Goal: Information Seeking & Learning: Learn about a topic

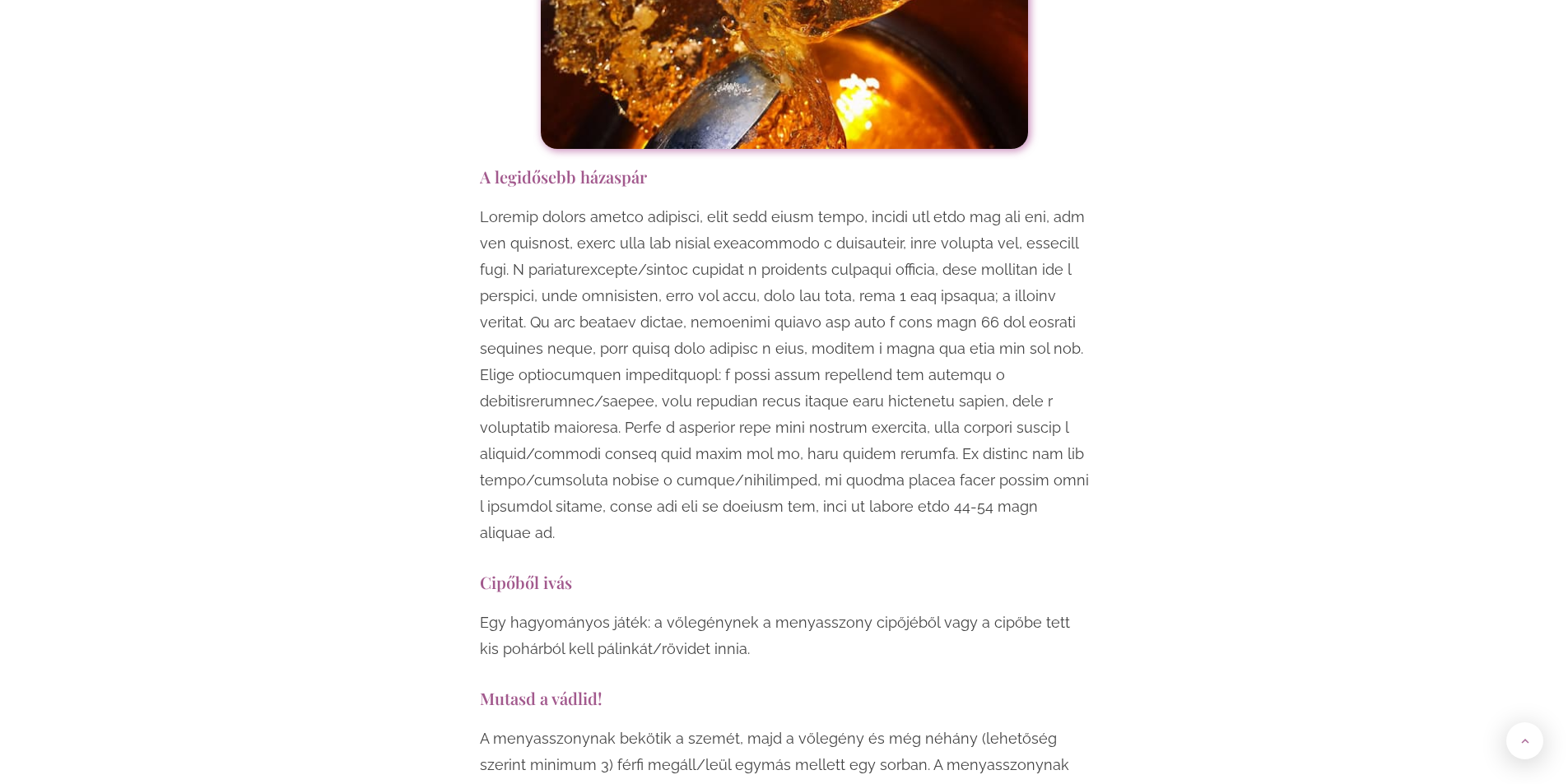
scroll to position [4774, 0]
click at [755, 399] on p at bounding box center [784, 374] width 609 height 342
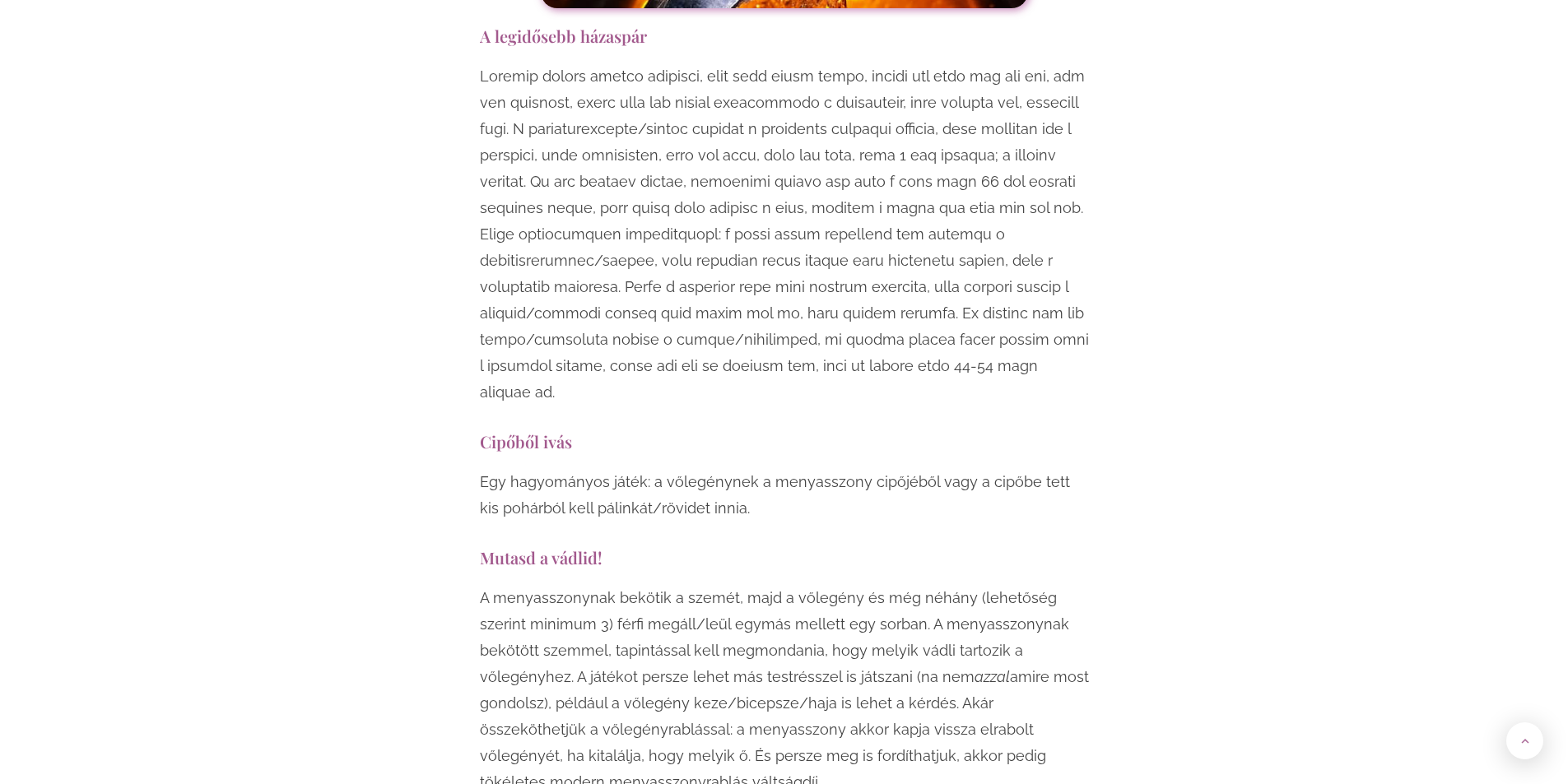
scroll to position [4938, 0]
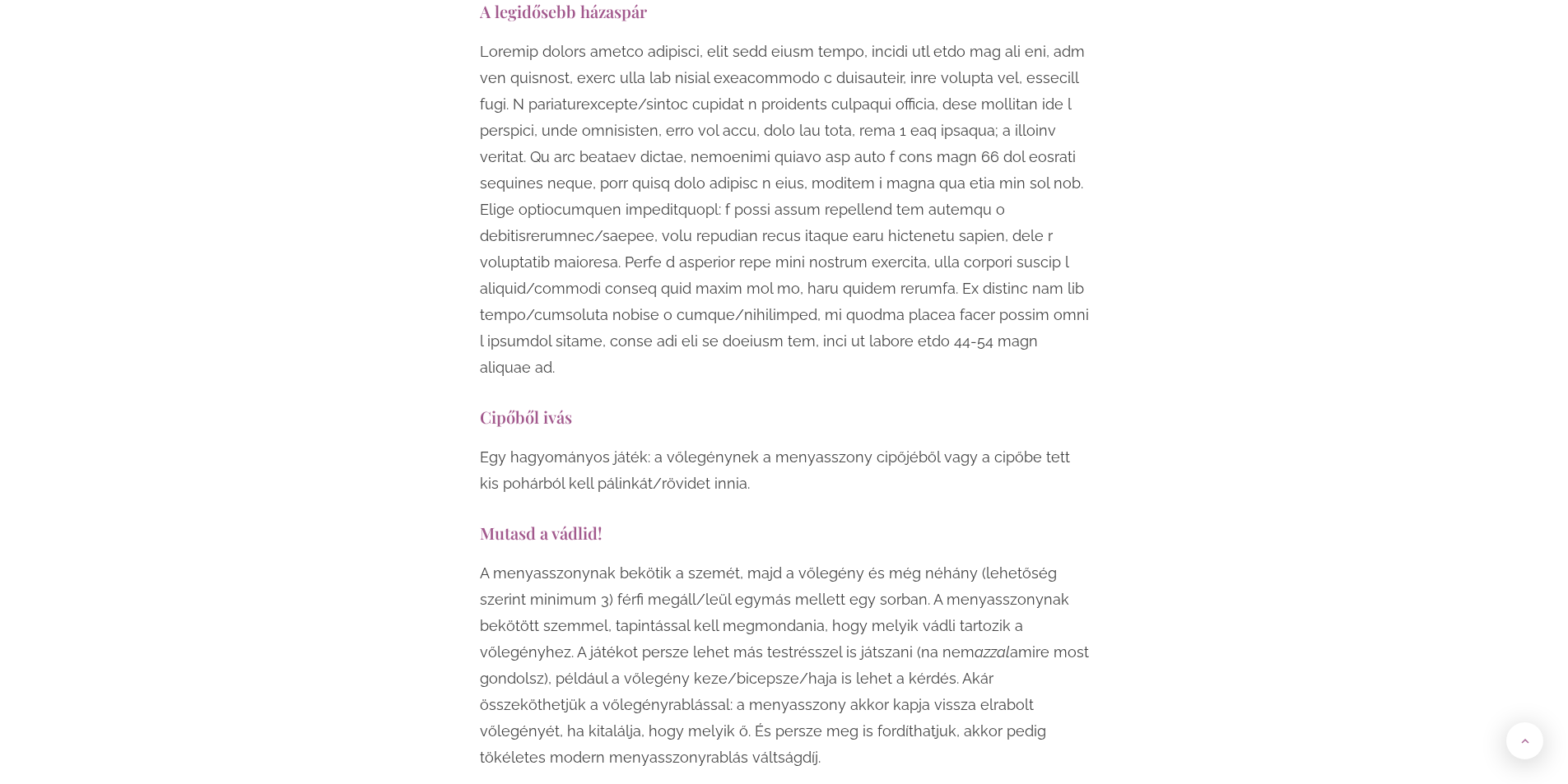
click at [766, 445] on p "Egy hagyományos játék: a vőlegénynek a menyasszony cipőjéből vagy a cipőbe tett…" at bounding box center [784, 471] width 609 height 53
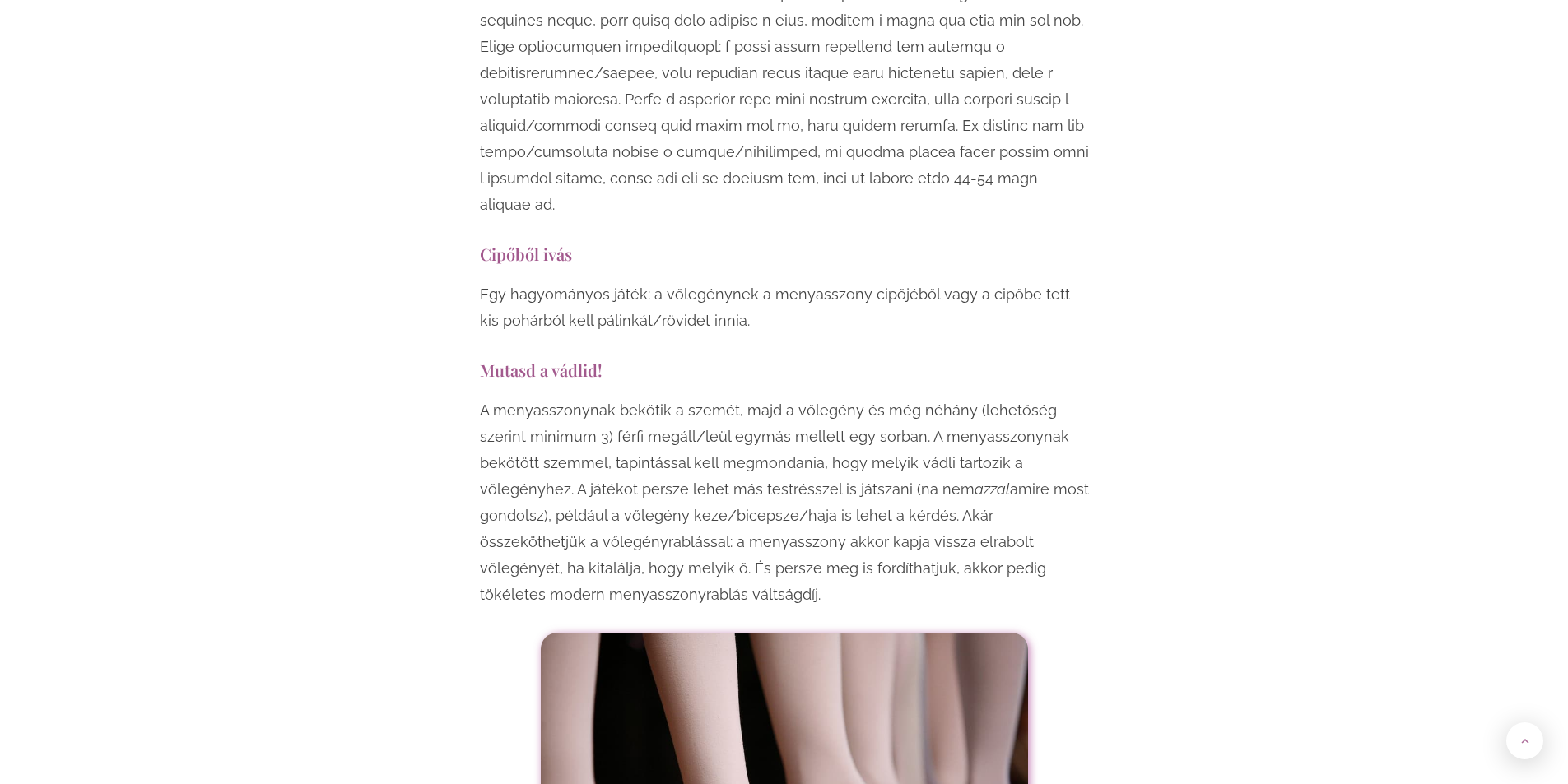
scroll to position [5103, 0]
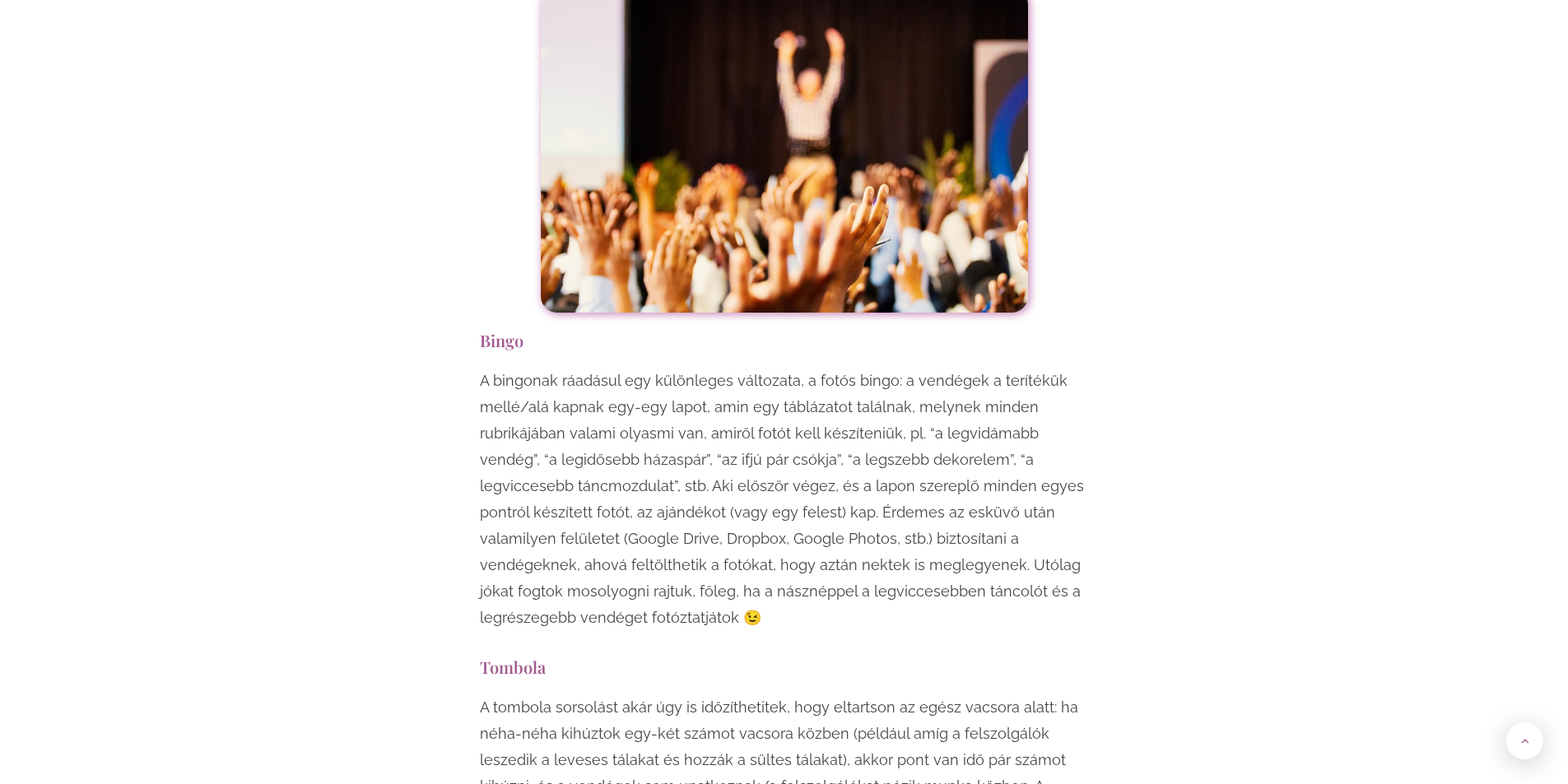
scroll to position [7078, 0]
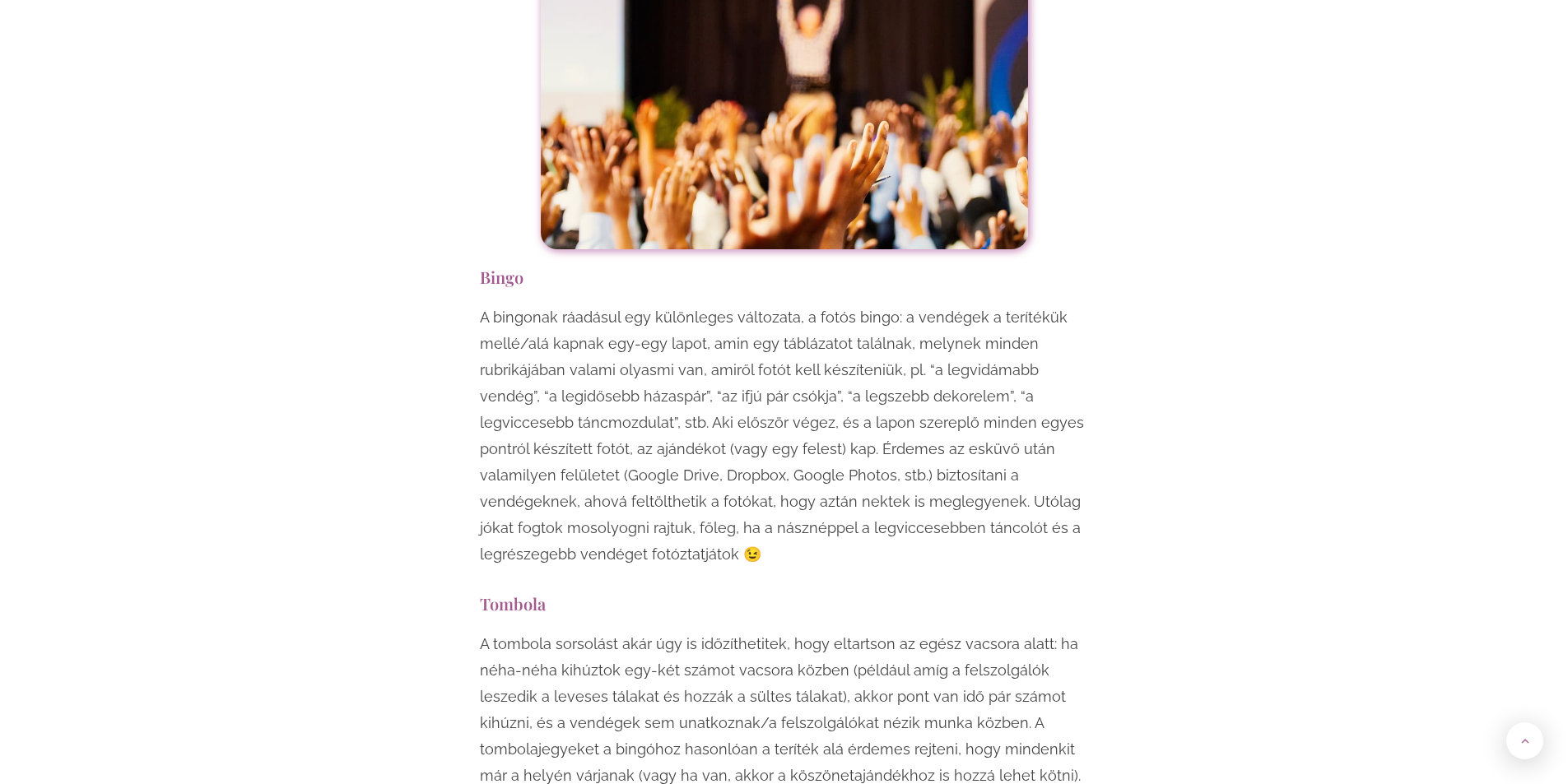
click at [1188, 462] on div "Egy esküvő mindenképpen örömteli, jó hangulatú esemény, viszont ha szeretnéd, h…" at bounding box center [784, 504] width 963 height 13043
click at [1211, 443] on div "Egy esküvő mindenképpen örömteli, jó hangulatú esemény, viszont ha szeretnéd, h…" at bounding box center [784, 504] width 963 height 13043
click at [1204, 429] on div "Egy esküvő mindenképpen örömteli, jó hangulatú esemény, viszont ha szeretnéd, h…" at bounding box center [784, 504] width 963 height 13043
